Goal: Task Accomplishment & Management: Manage account settings

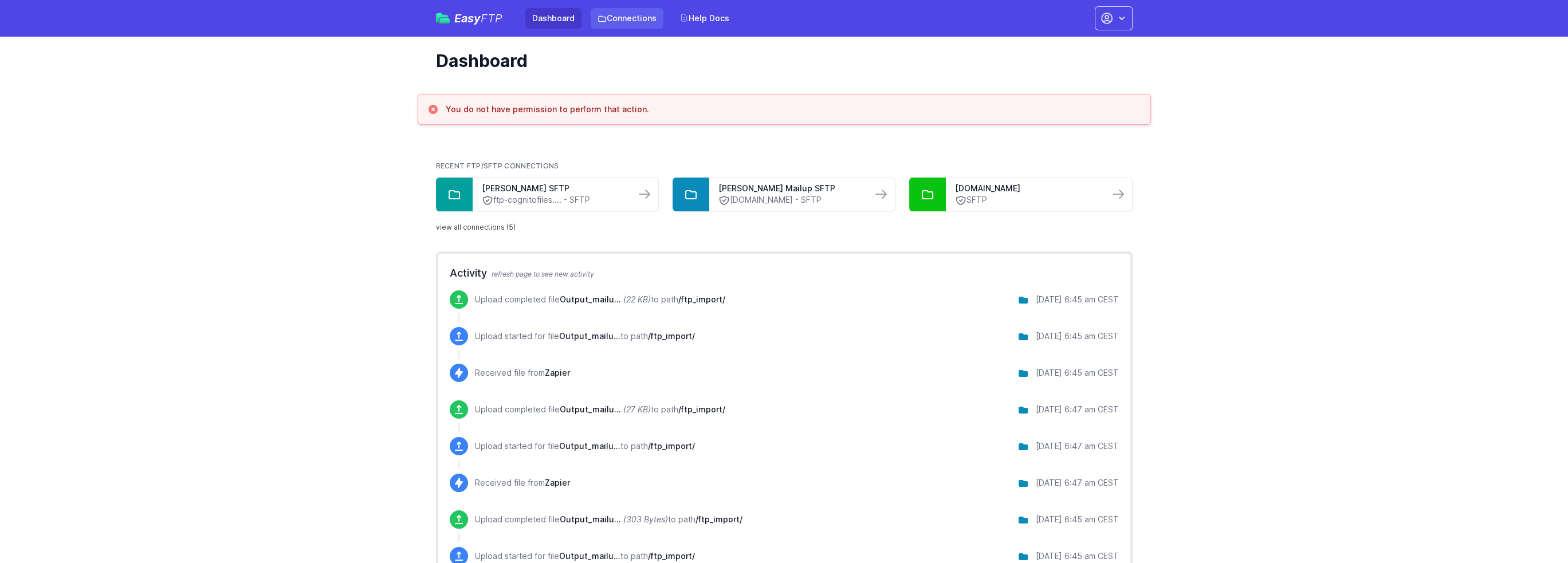
click at [616, 16] on link "Connections" at bounding box center [627, 18] width 73 height 20
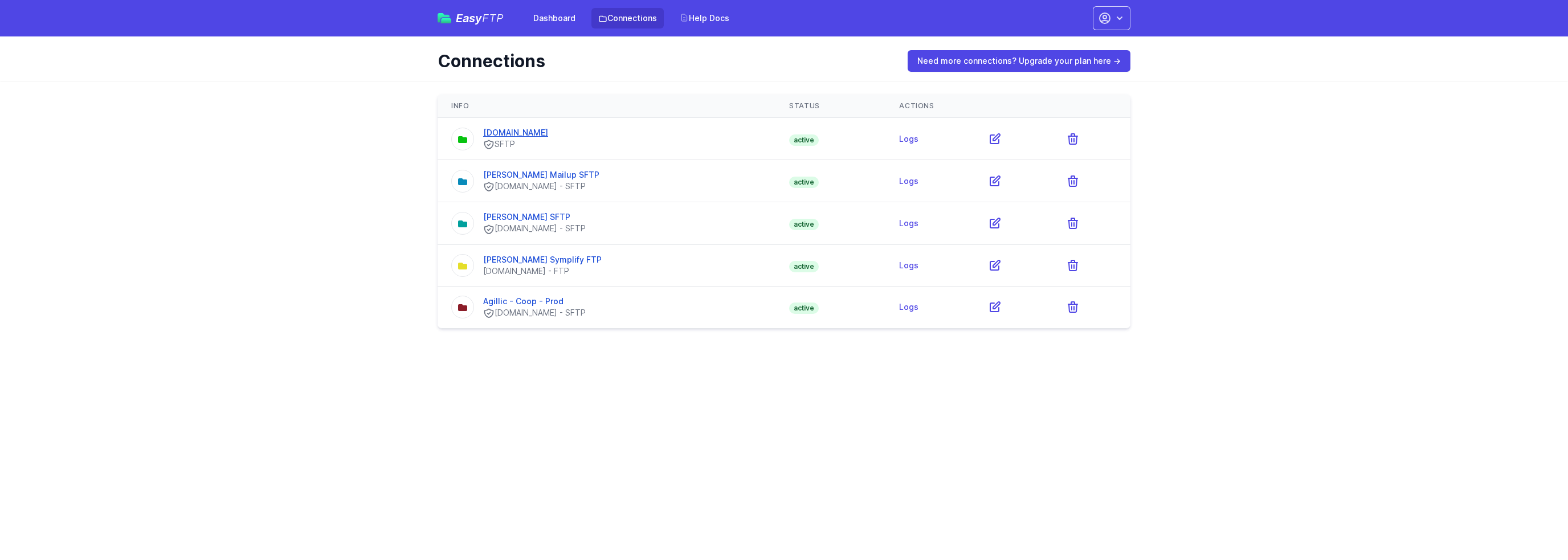
click at [508, 134] on link "[DOMAIN_NAME]" at bounding box center [515, 133] width 65 height 10
click at [919, 136] on link "Logs" at bounding box center [909, 139] width 19 height 10
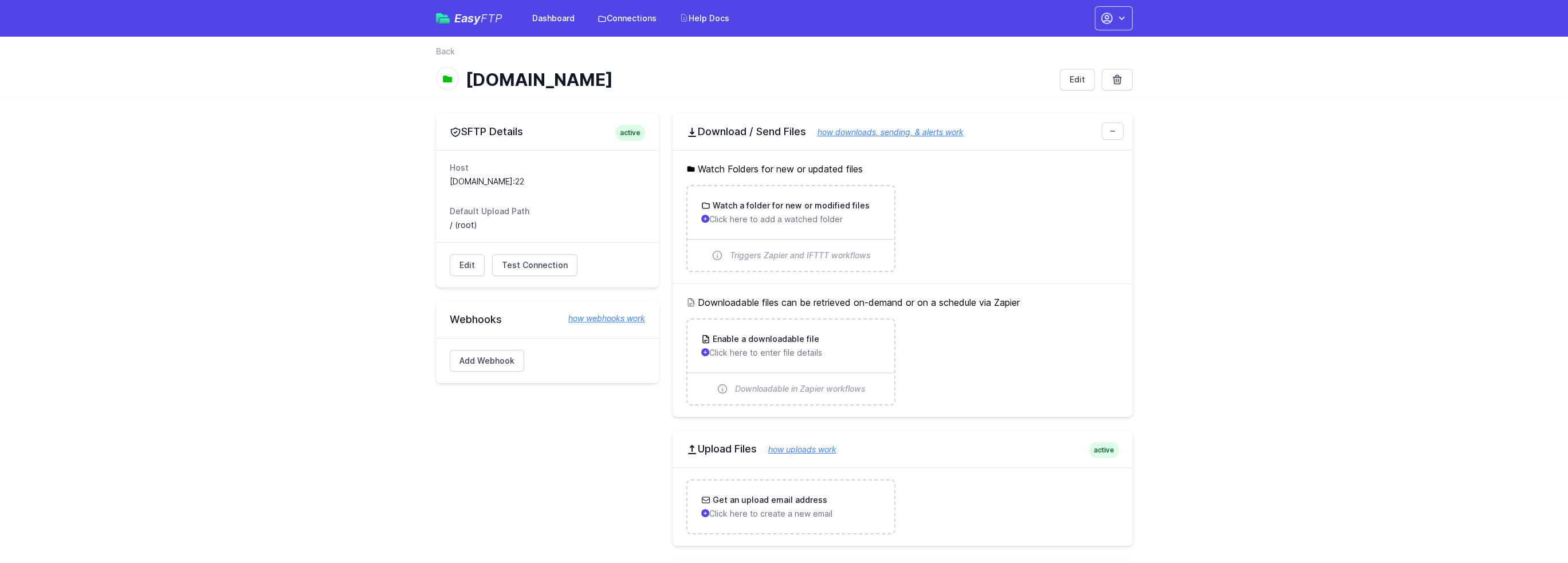
drag, startPoint x: 450, startPoint y: 320, endPoint x: 508, endPoint y: 322, distance: 58.0
click at [508, 322] on h2 "Webhooks how webhooks work" at bounding box center [547, 319] width 195 height 14
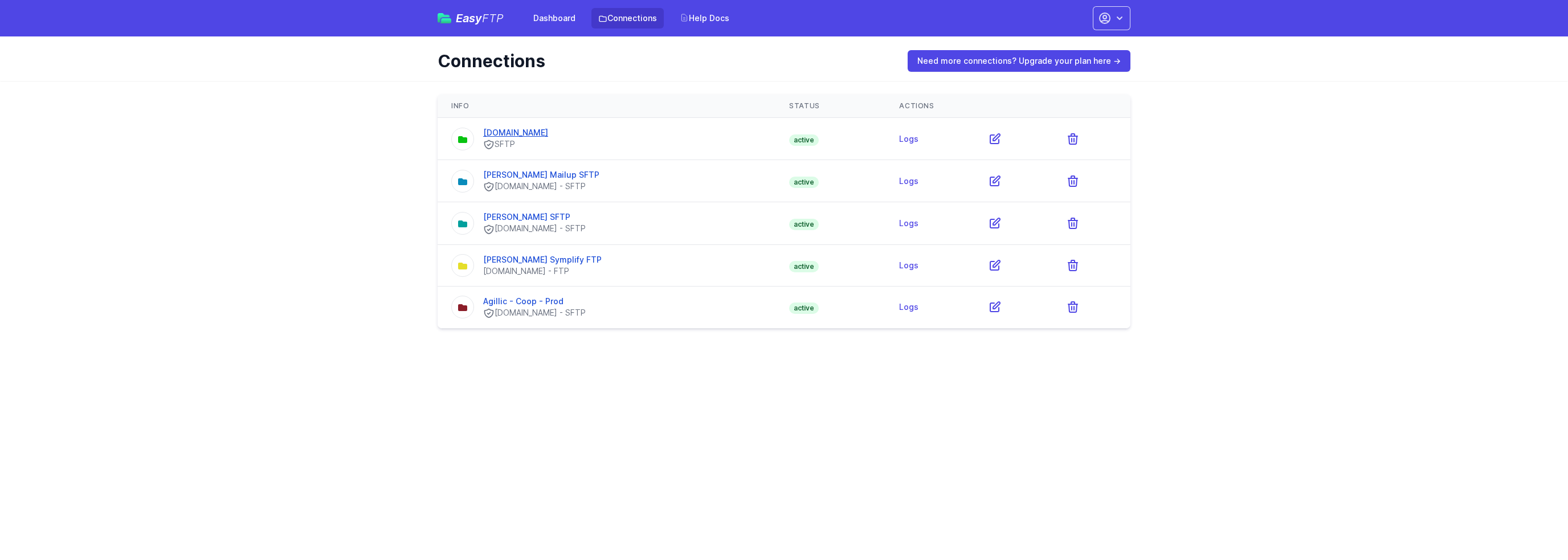
click at [517, 128] on link "[DOMAIN_NAME]" at bounding box center [515, 133] width 65 height 10
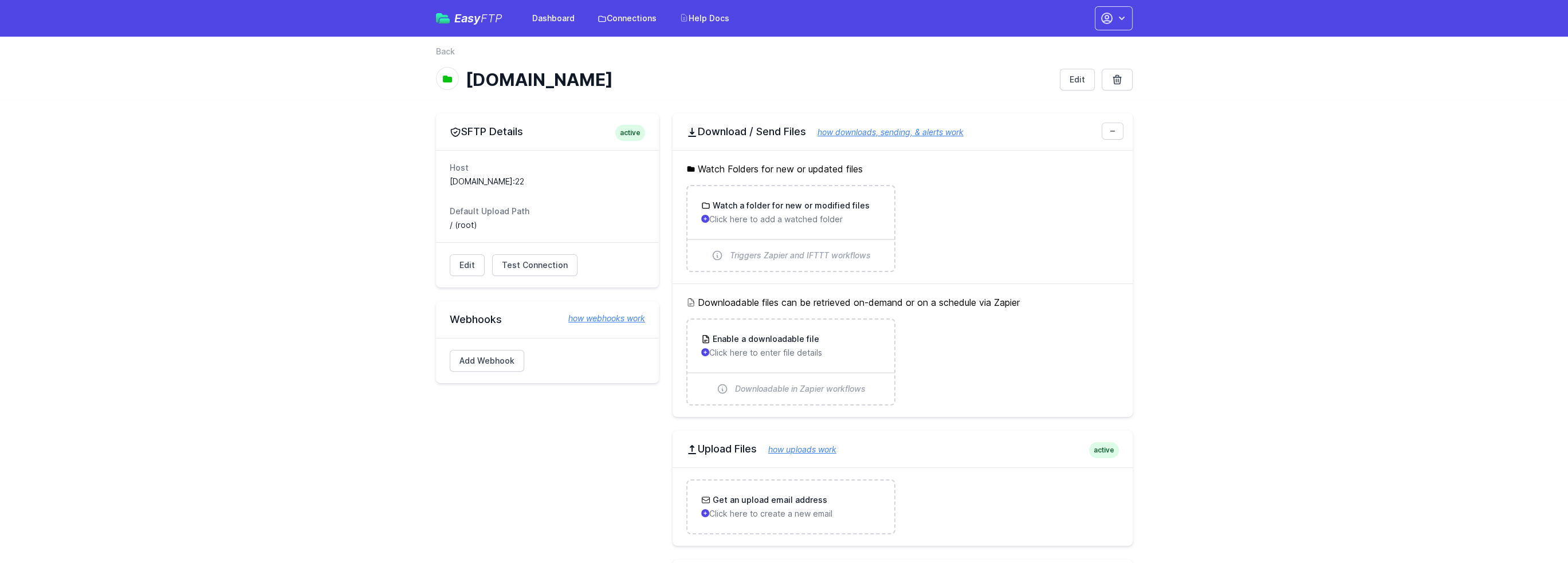
click at [483, 19] on span "FTP" at bounding box center [491, 19] width 21 height 14
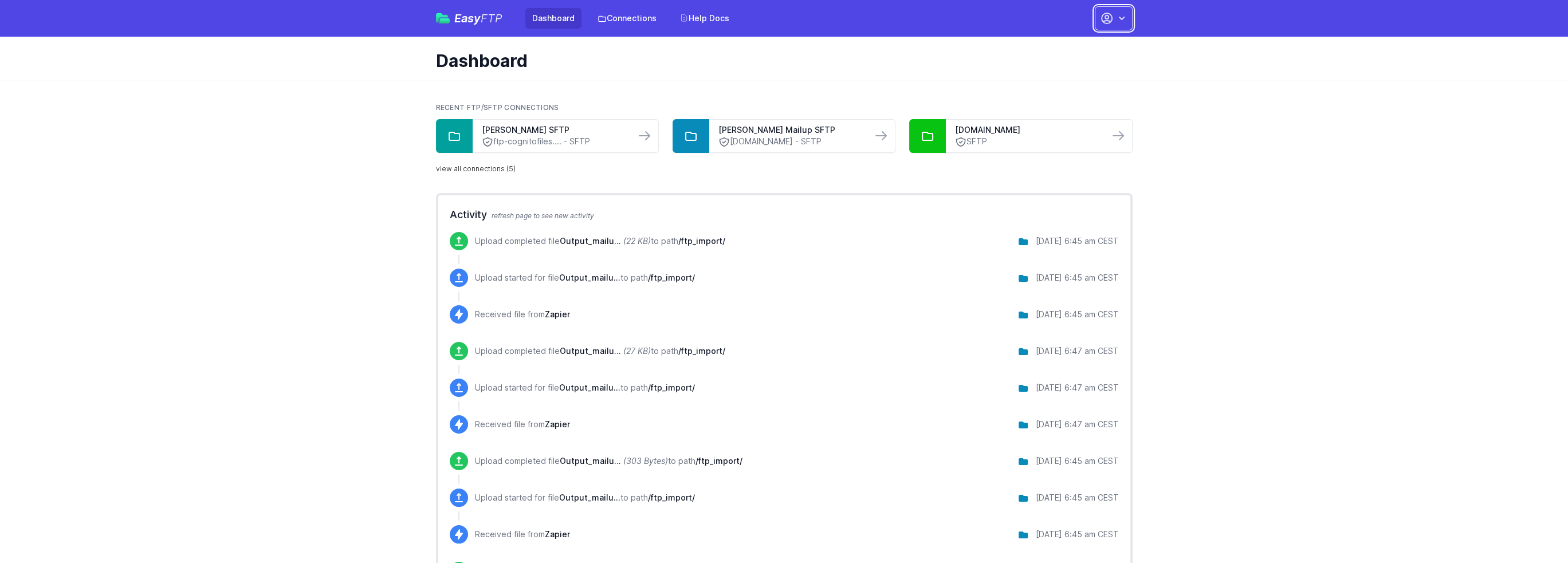
click at [1128, 14] on button "button" at bounding box center [1113, 18] width 38 height 24
click at [639, 13] on link "Connections" at bounding box center [627, 18] width 73 height 20
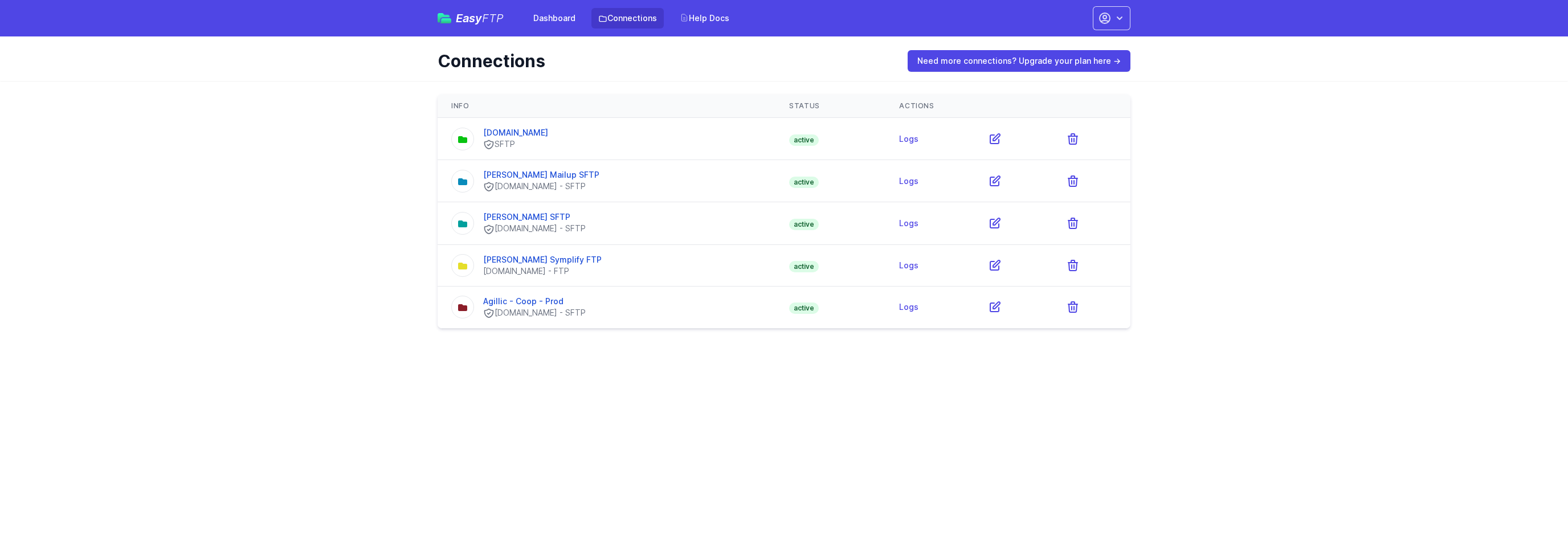
click at [1052, 73] on div "Connections Need more connections? Upgrade your plan here →" at bounding box center [784, 59] width 729 height 45
click at [1051, 66] on link "Need more connections? Upgrade your plan here →" at bounding box center [1019, 61] width 223 height 21
